Goal: Task Accomplishment & Management: Manage account settings

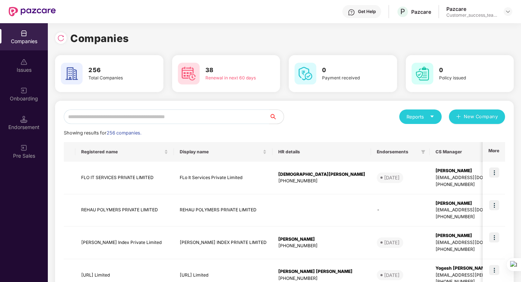
click at [168, 120] on input "text" at bounding box center [166, 116] width 205 height 14
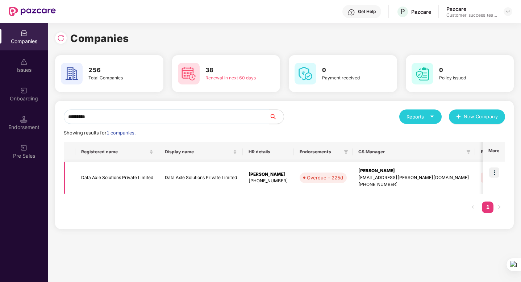
type input "*********"
click at [136, 179] on td "Data Axle Solutions Private Limited" at bounding box center [117, 178] width 84 height 33
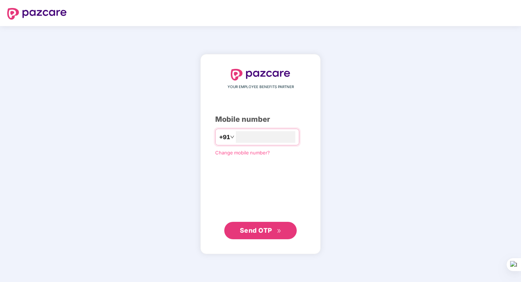
type input "**********"
click at [268, 240] on div "**********" at bounding box center [260, 153] width 120 height 199
click at [264, 228] on span "Send OTP" at bounding box center [256, 230] width 32 height 8
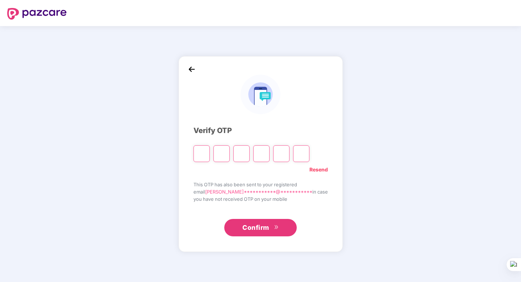
type input "*"
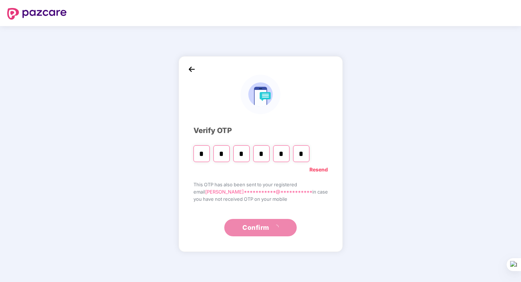
type input "*"
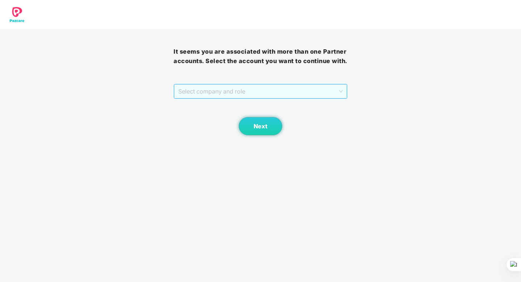
click at [302, 98] on span "Select company and role" at bounding box center [260, 91] width 164 height 14
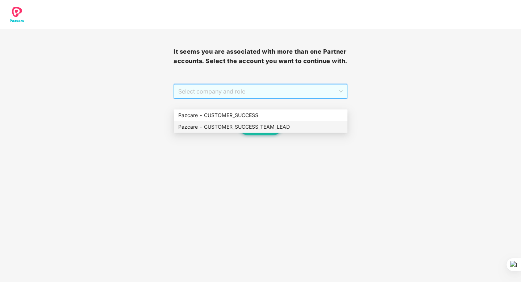
click at [302, 125] on div "Pazcare - CUSTOMER_SUCCESS_TEAM_LEAD" at bounding box center [260, 127] width 165 height 8
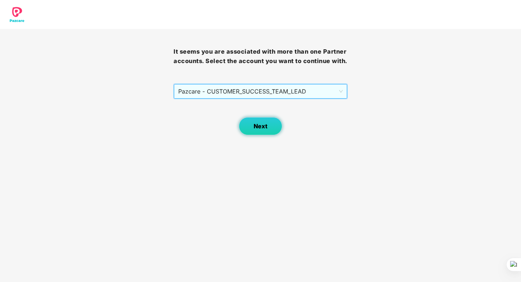
click at [254, 130] on span "Next" at bounding box center [261, 126] width 14 height 7
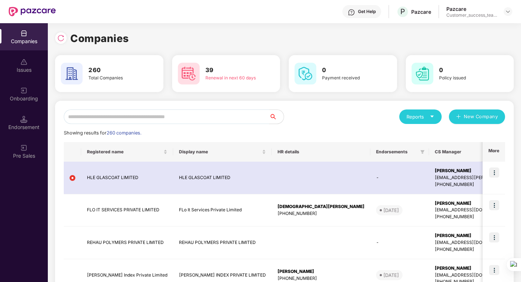
click at [209, 116] on input "text" at bounding box center [166, 116] width 205 height 14
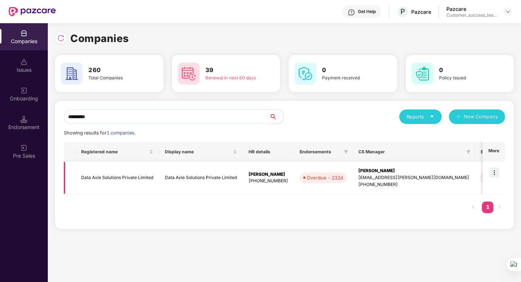
type input "*********"
click at [492, 174] on img at bounding box center [494, 172] width 10 height 10
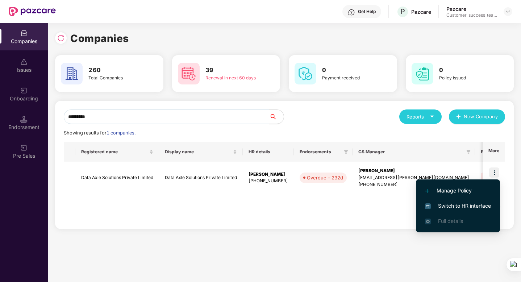
click at [456, 207] on span "Switch to HR interface" at bounding box center [458, 206] width 66 height 8
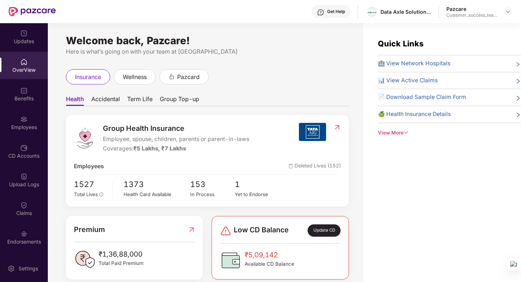
scroll to position [12, 0]
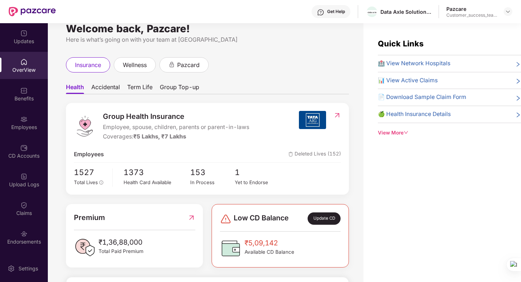
click at [179, 86] on span "Group Top-up" at bounding box center [179, 88] width 39 height 11
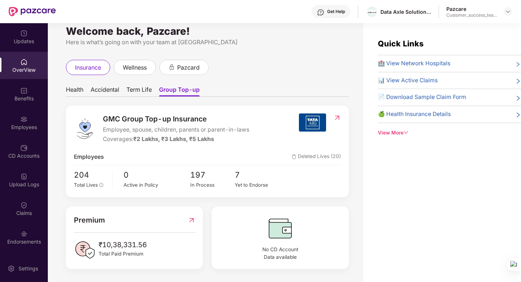
scroll to position [23, 0]
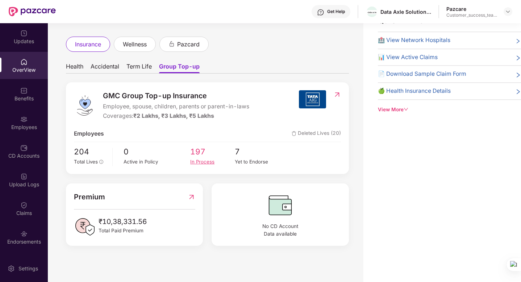
click at [208, 163] on div "In Process" at bounding box center [212, 162] width 45 height 8
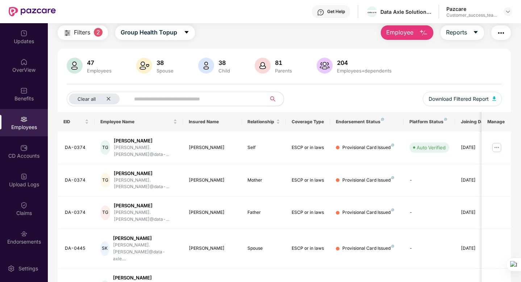
click at [198, 103] on input "text" at bounding box center [195, 98] width 122 height 11
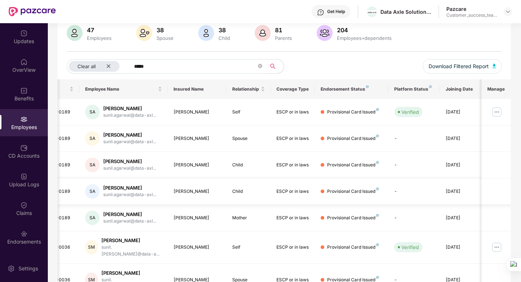
scroll to position [0, 18]
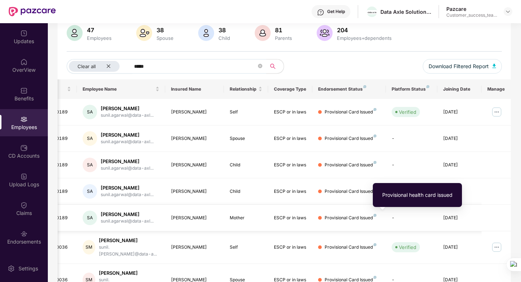
type input "*****"
click at [374, 215] on img at bounding box center [374, 215] width 3 height 3
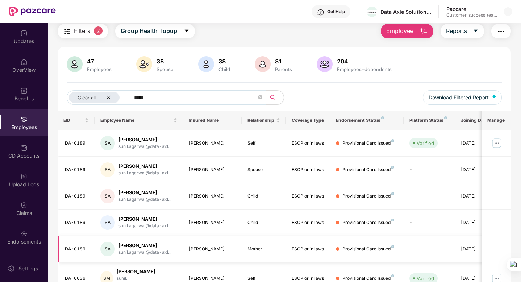
scroll to position [0, 0]
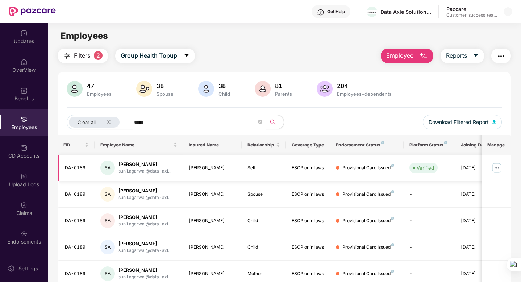
click at [497, 167] on img at bounding box center [497, 168] width 12 height 12
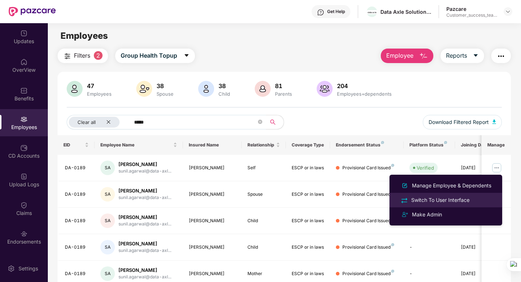
click at [472, 199] on div "Switch To User Interface" at bounding box center [446, 200] width 94 height 8
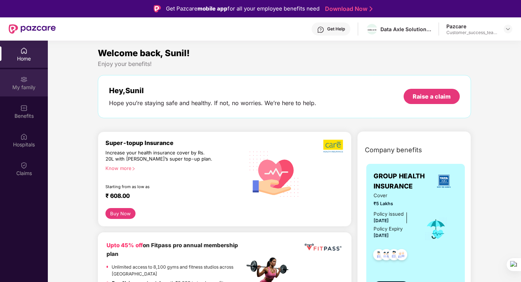
click at [26, 84] on div "My family" at bounding box center [24, 87] width 48 height 7
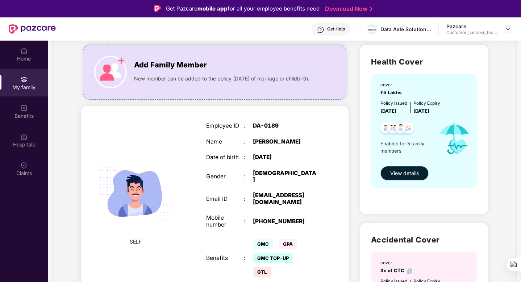
scroll to position [38, 0]
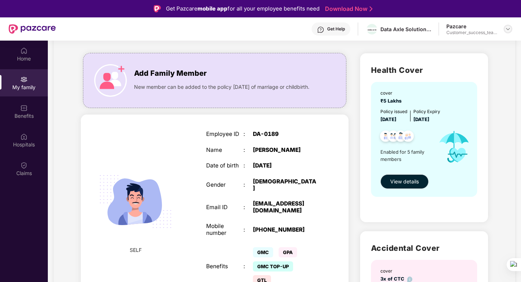
click at [509, 28] on img at bounding box center [508, 29] width 6 height 6
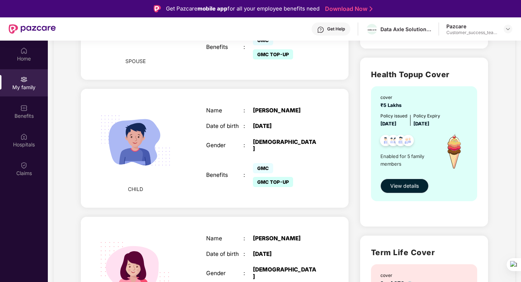
scroll to position [391, 0]
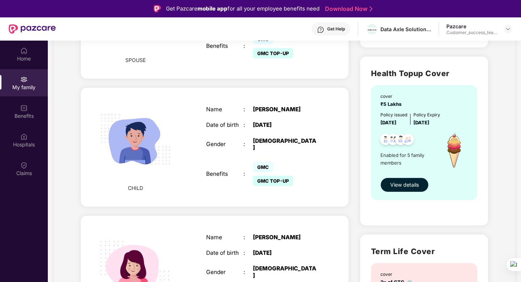
click at [403, 187] on span "View details" at bounding box center [404, 185] width 29 height 8
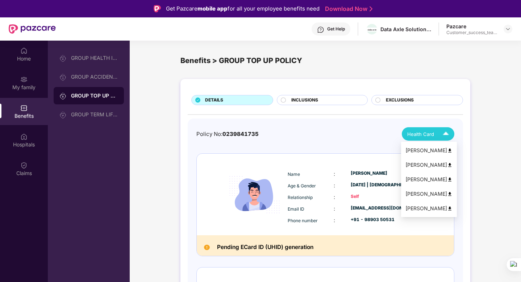
click at [446, 136] on img at bounding box center [445, 134] width 13 height 13
click at [447, 209] on img at bounding box center [449, 208] width 5 height 5
